Goal: Find specific page/section: Find specific page/section

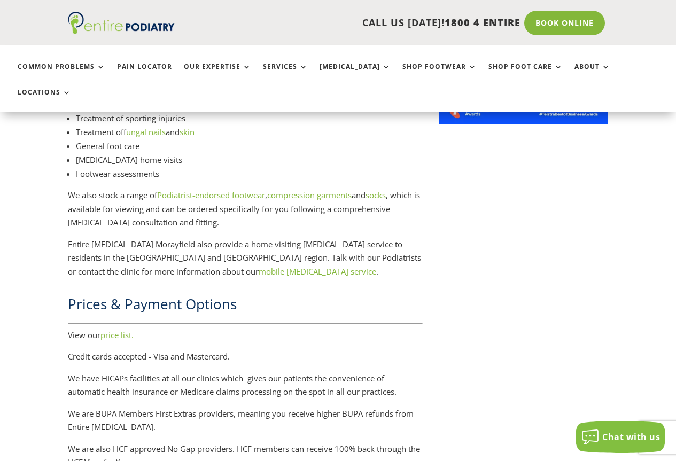
scroll to position [1539, 0]
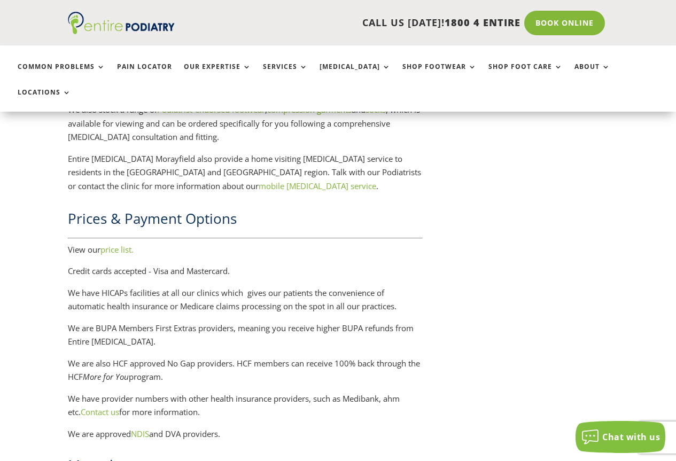
click at [119, 244] on link "price list." at bounding box center [116, 249] width 33 height 11
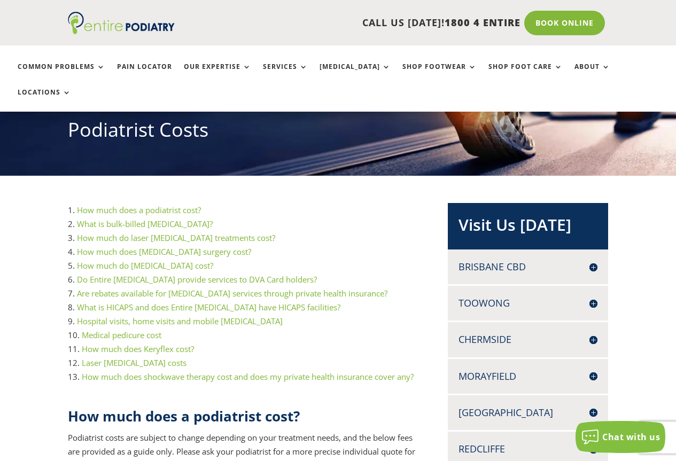
scroll to position [128, 0]
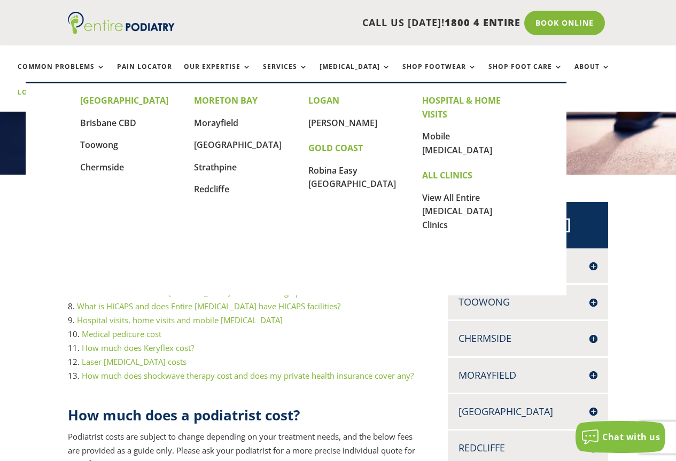
click at [71, 89] on link "Locations" at bounding box center [44, 100] width 53 height 23
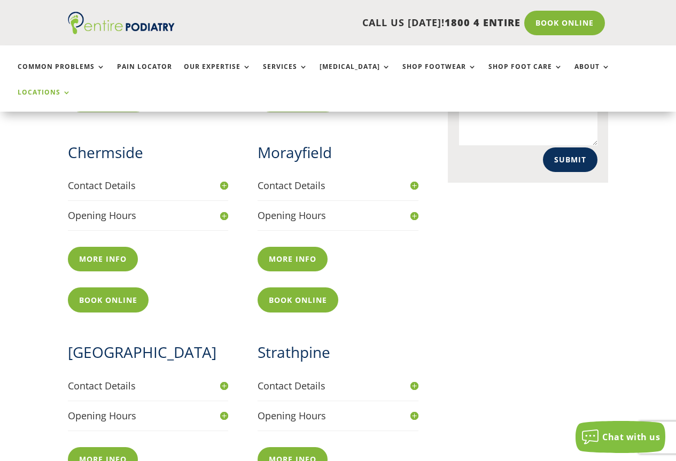
scroll to position [599, 0]
click at [276, 247] on link "More info" at bounding box center [295, 259] width 75 height 25
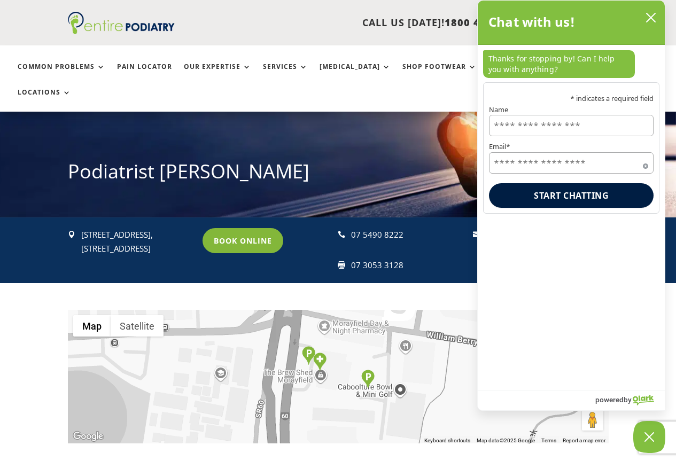
scroll to position [171, 0]
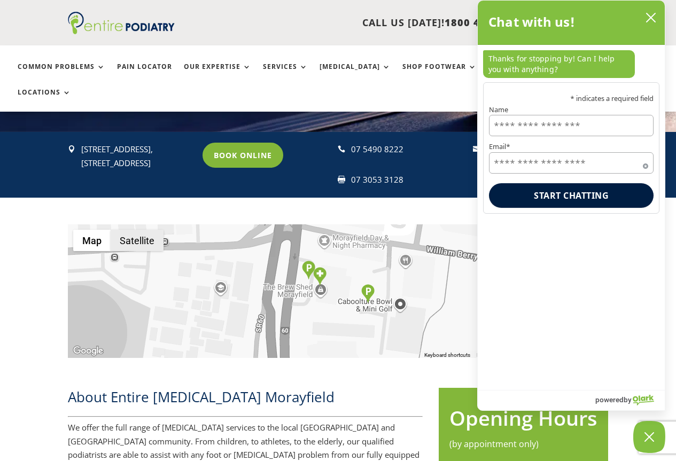
click at [138, 230] on button "Satellite" at bounding box center [137, 240] width 53 height 21
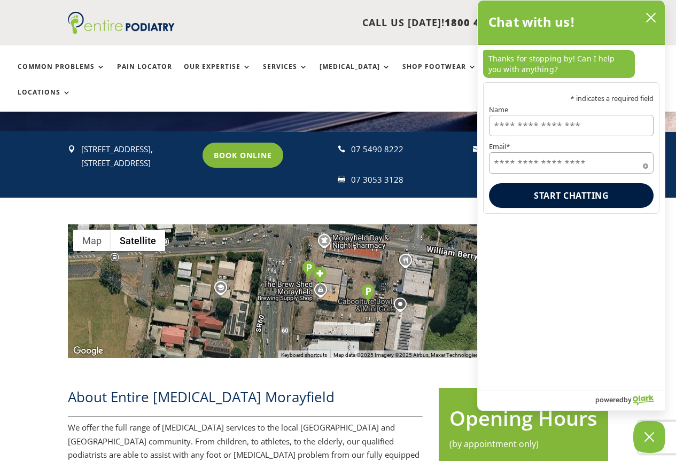
click at [273, 261] on div at bounding box center [338, 291] width 541 height 134
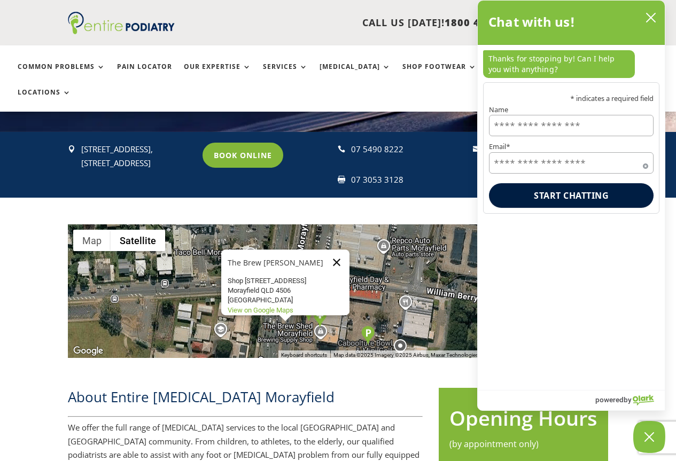
click at [337, 250] on button "Close" at bounding box center [337, 263] width 26 height 26
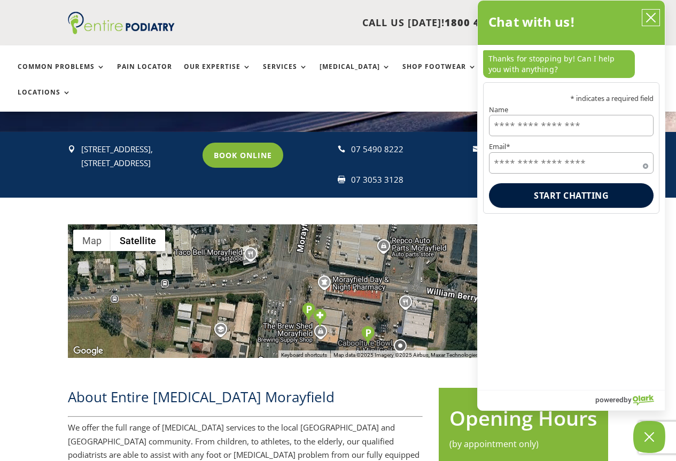
click at [653, 13] on icon "close chatbox" at bounding box center [651, 17] width 11 height 11
